Goal: Download file/media

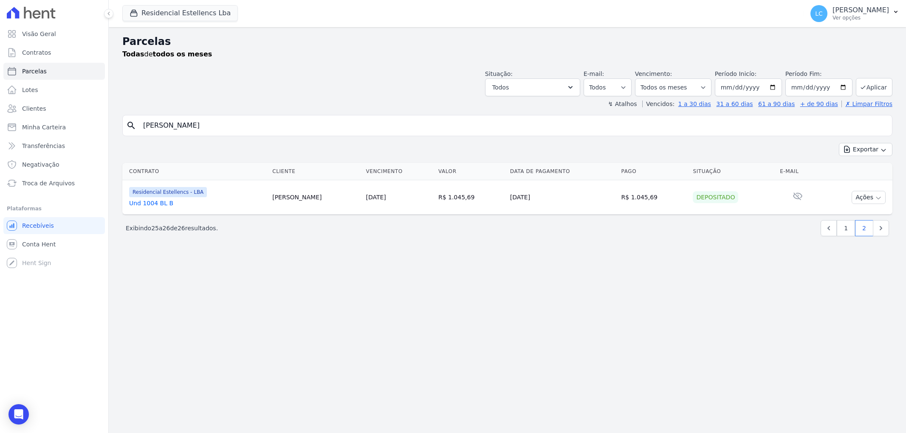
select select
click at [158, 14] on button "Residencial Estellencs Lba" at bounding box center [179, 13] width 115 height 16
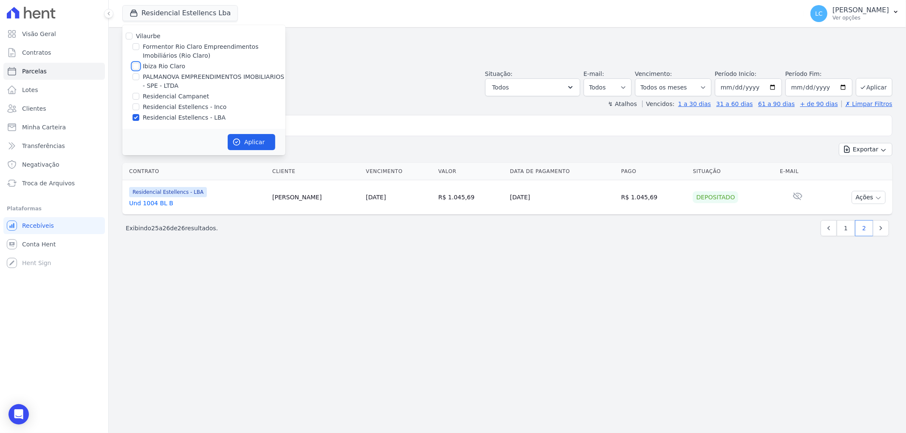
click at [136, 65] on input "Ibiza Rio Claro" at bounding box center [135, 66] width 7 height 7
checkbox input "true"
click at [135, 119] on input "Residencial Estellencs - LBA" at bounding box center [135, 117] width 7 height 7
checkbox input "false"
click at [279, 142] on div "Aplicar" at bounding box center [203, 142] width 163 height 26
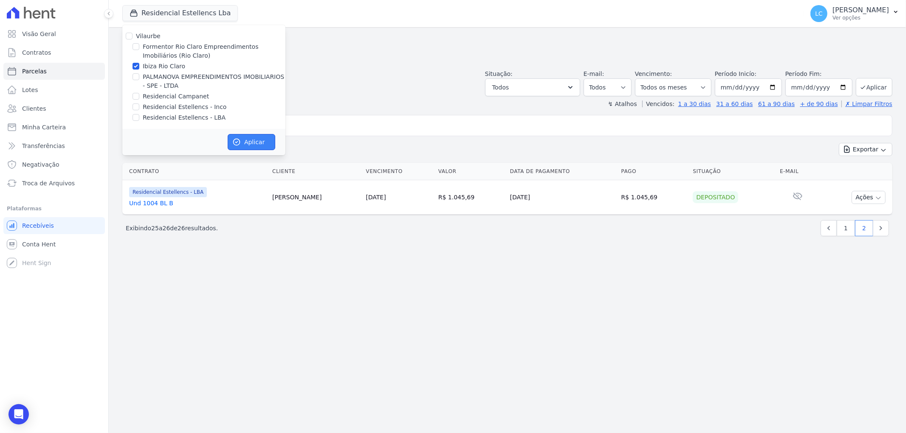
click at [258, 137] on button "Aplicar" at bounding box center [252, 142] width 48 height 16
select select
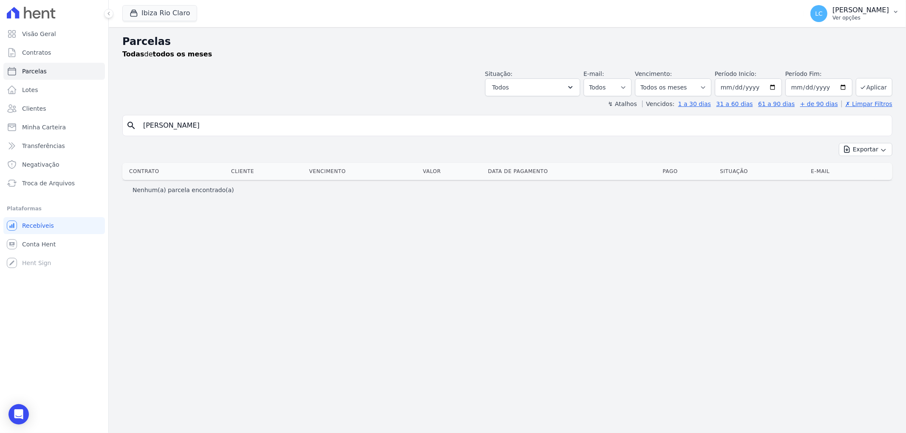
click at [815, 14] on span "LC" at bounding box center [819, 14] width 8 height 6
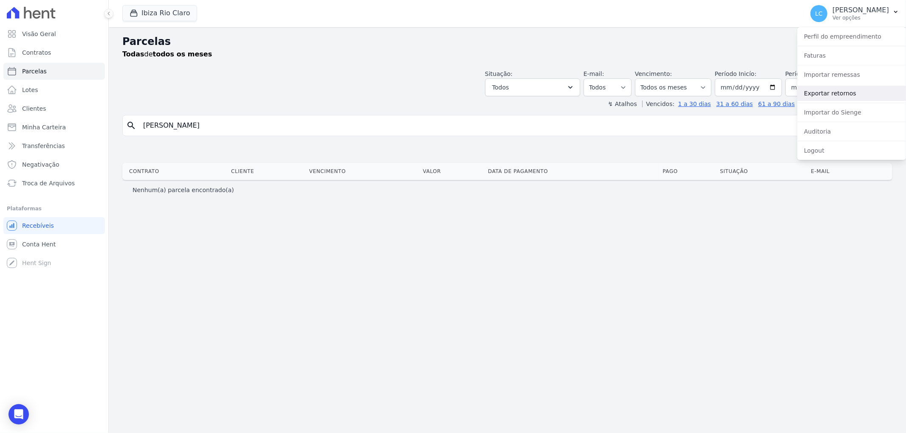
click at [831, 94] on link "Exportar retornos" at bounding box center [851, 93] width 109 height 15
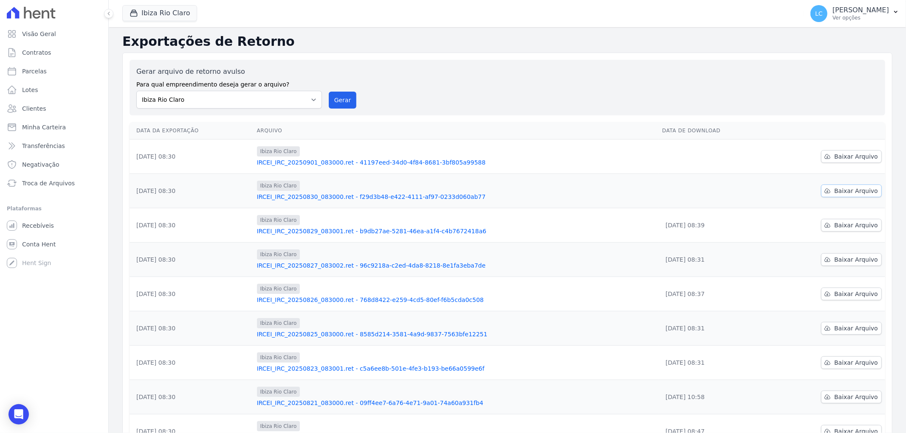
click at [839, 190] on span "Baixar Arquivo" at bounding box center [856, 191] width 44 height 8
click at [890, 200] on div "Data da Exportação [GEOGRAPHIC_DATA] Data de Download [DATE] 08:30 Ibiza Rio Cl…" at bounding box center [507, 303] width 782 height 368
click at [852, 158] on span "Baixar Arquivo" at bounding box center [856, 156] width 44 height 8
